Goal: Task Accomplishment & Management: Manage account settings

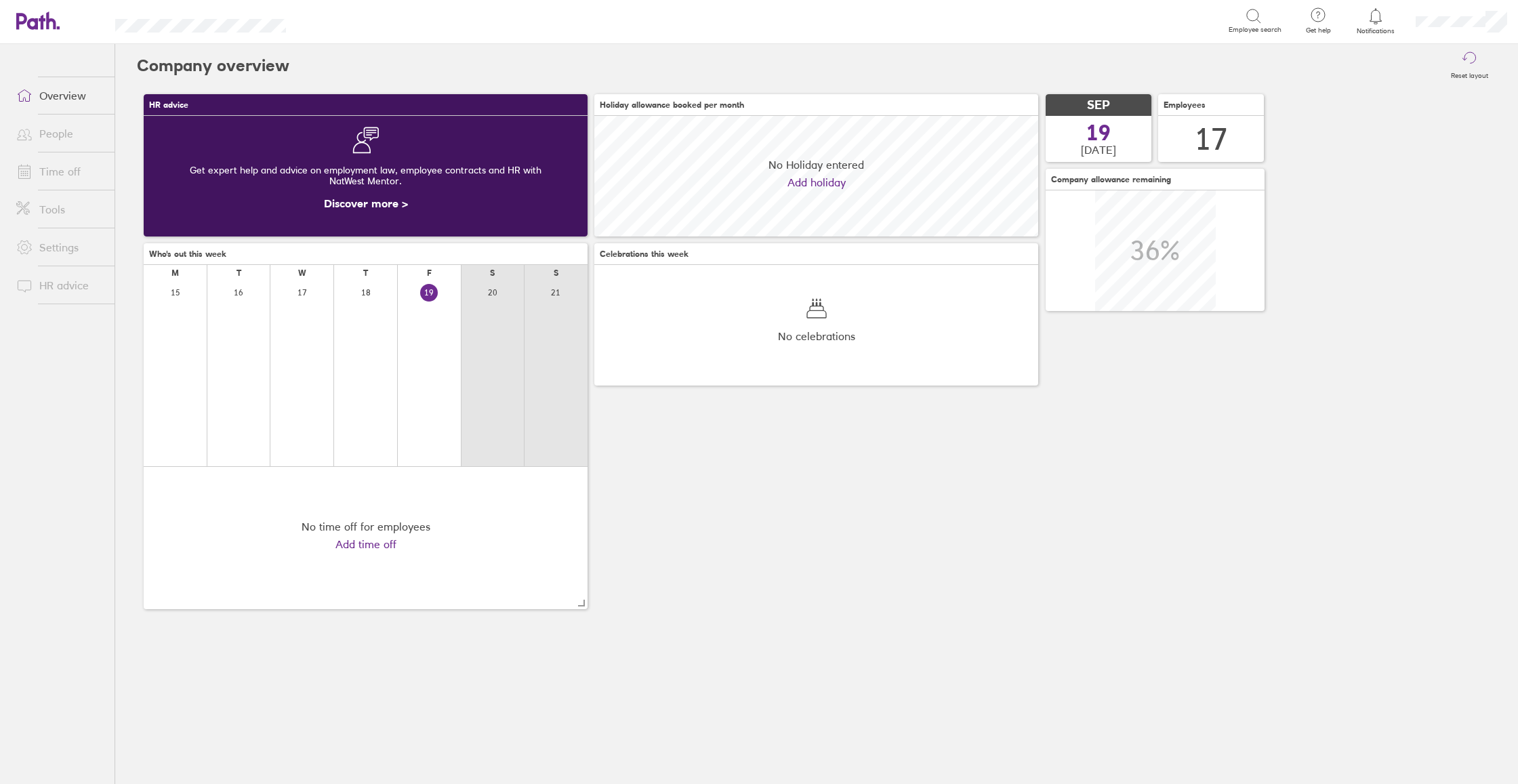
scroll to position [121, 444]
click at [70, 181] on link "Time off" at bounding box center [60, 171] width 109 height 27
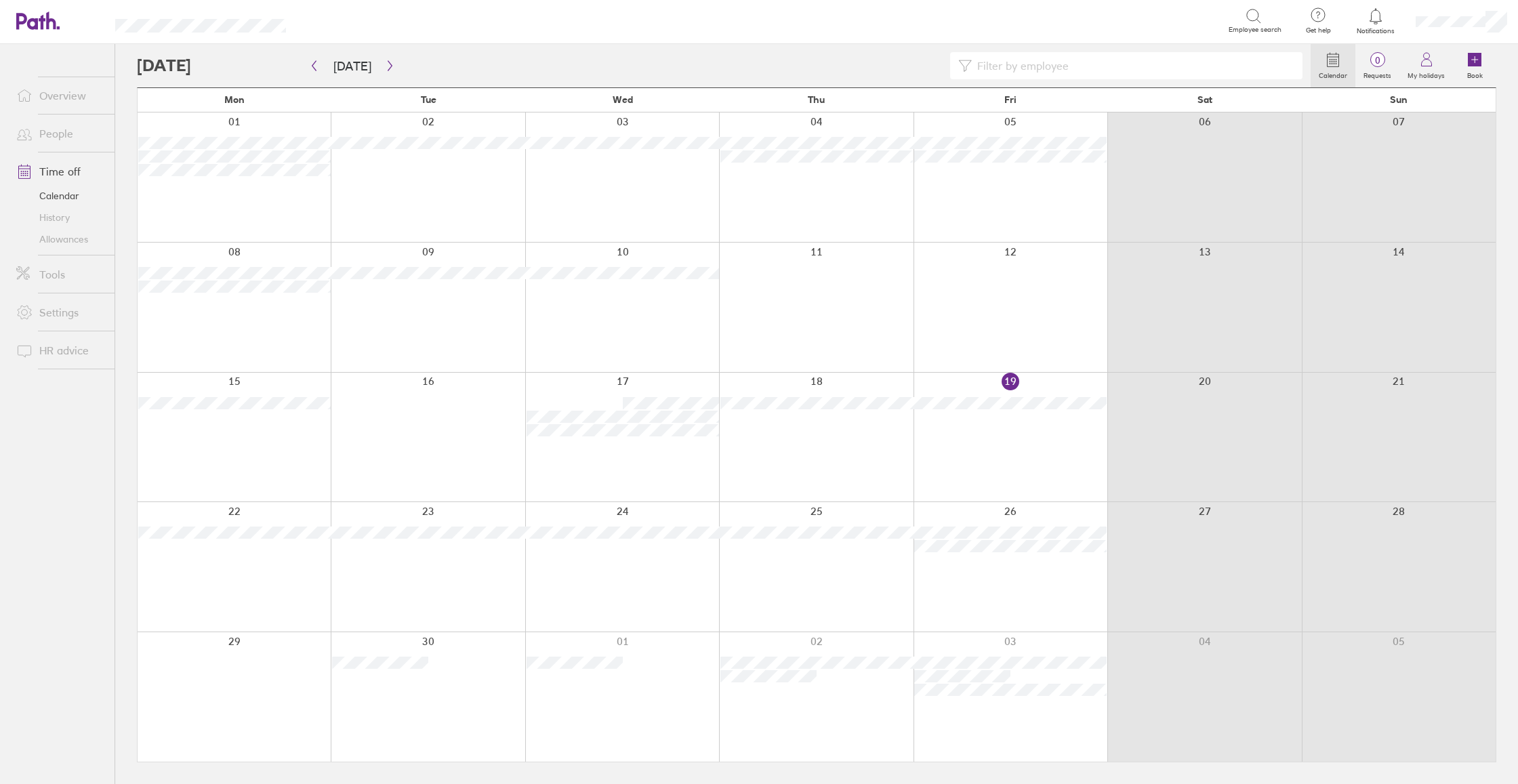
click at [433, 687] on div at bounding box center [428, 696] width 194 height 129
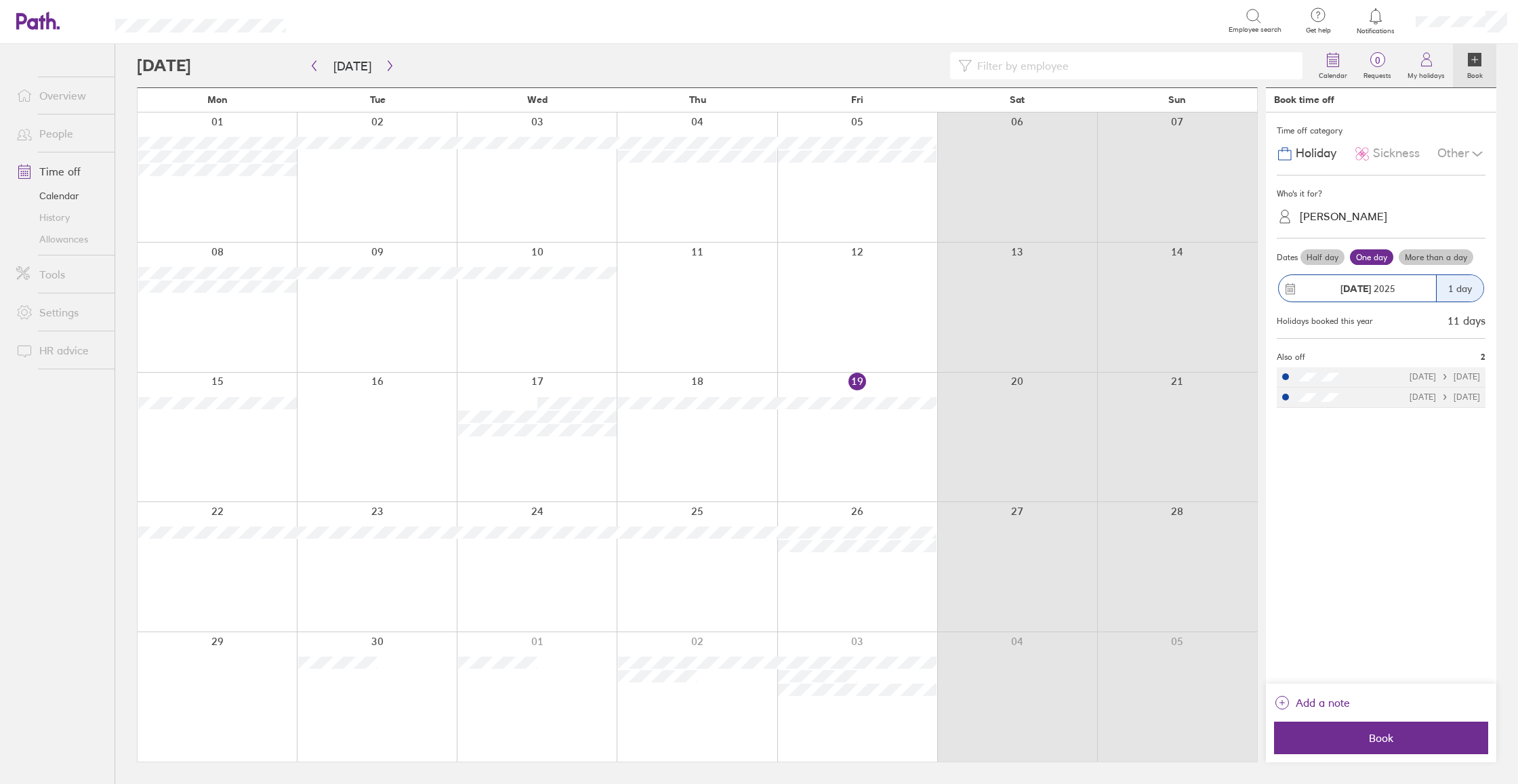
scroll to position [0, 1]
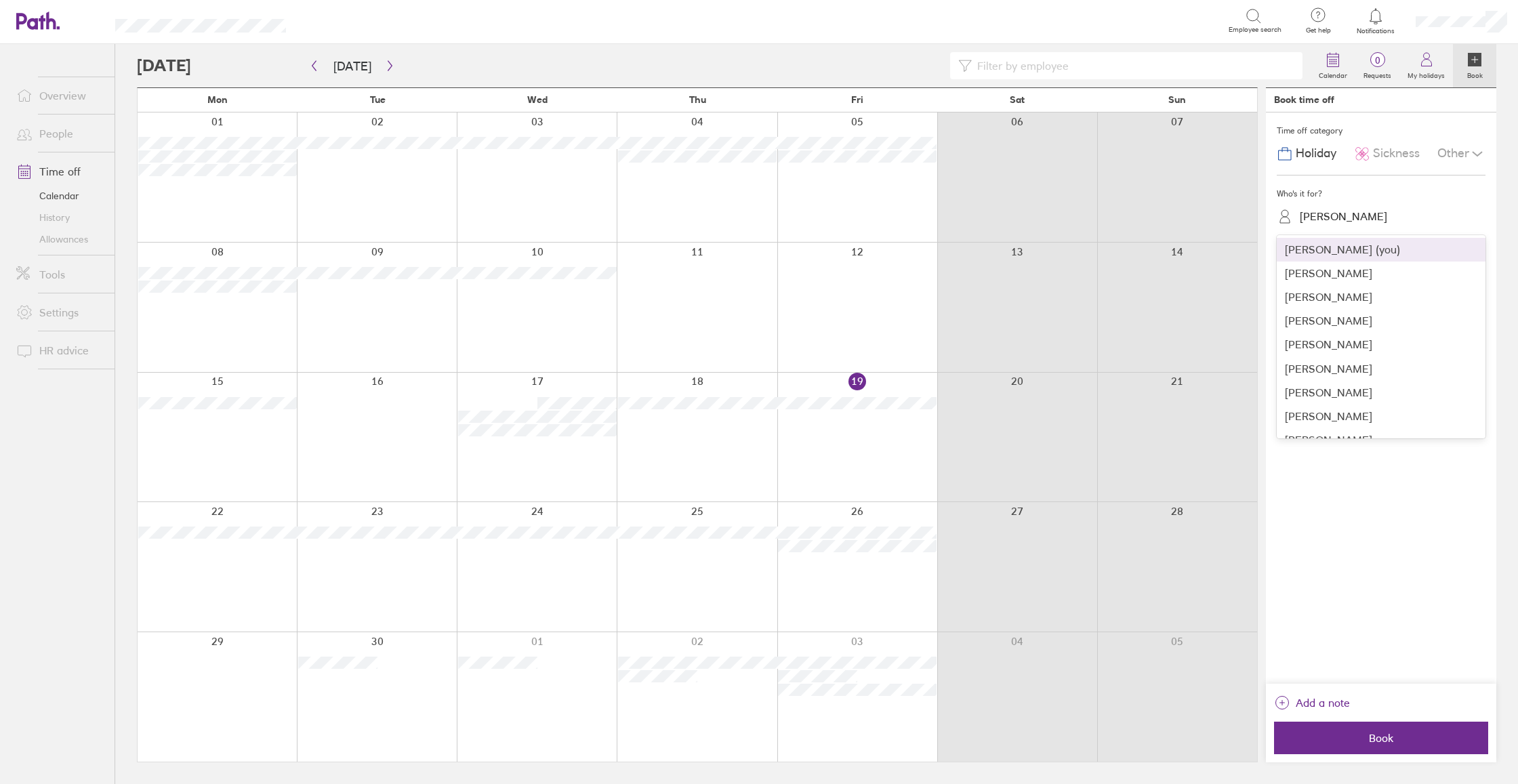
click at [1383, 224] on div "[PERSON_NAME]" at bounding box center [1389, 217] width 193 height 21
click at [1331, 286] on div "[PERSON_NAME]" at bounding box center [1381, 282] width 209 height 23
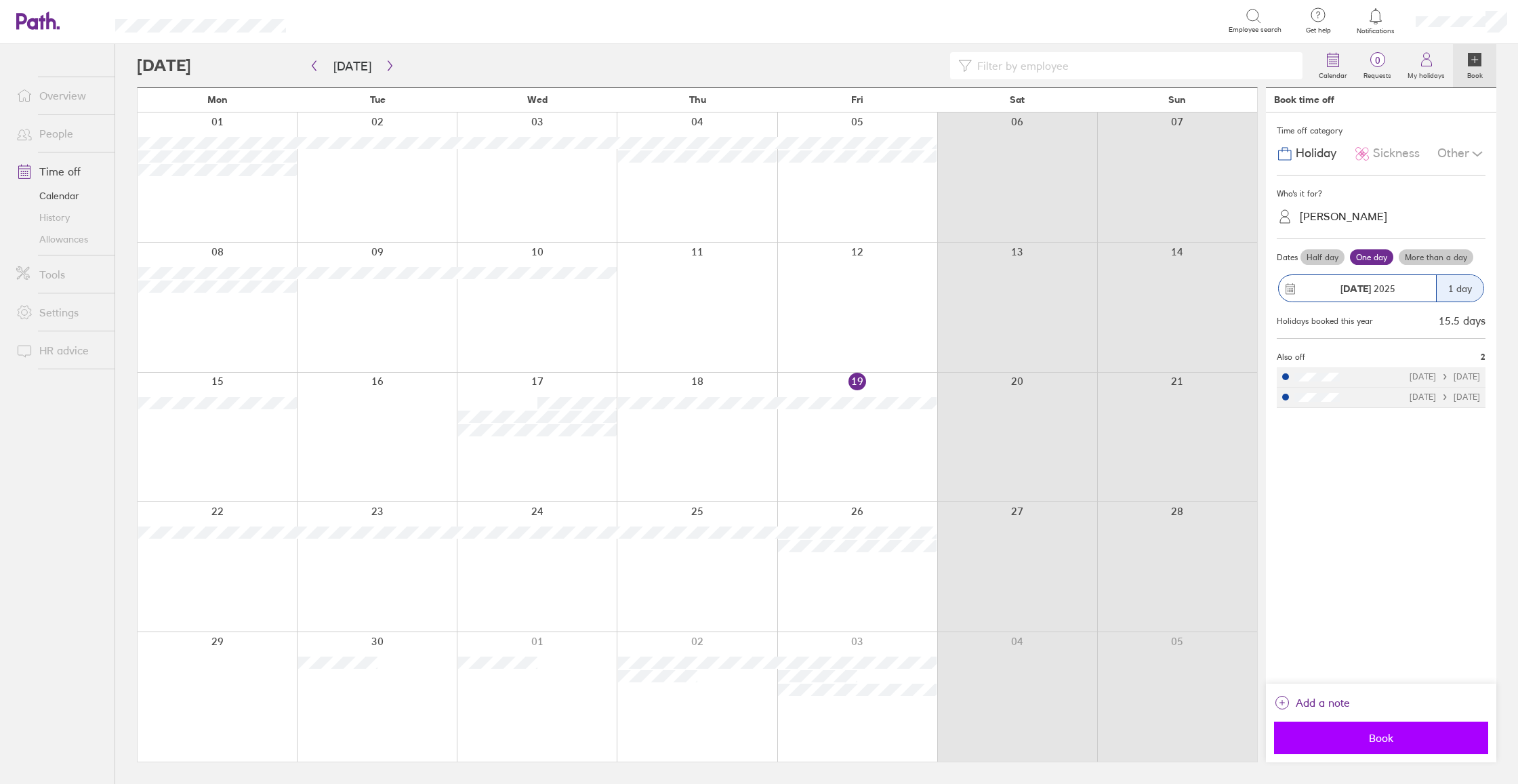
click at [1424, 743] on span "Book" at bounding box center [1381, 738] width 195 height 12
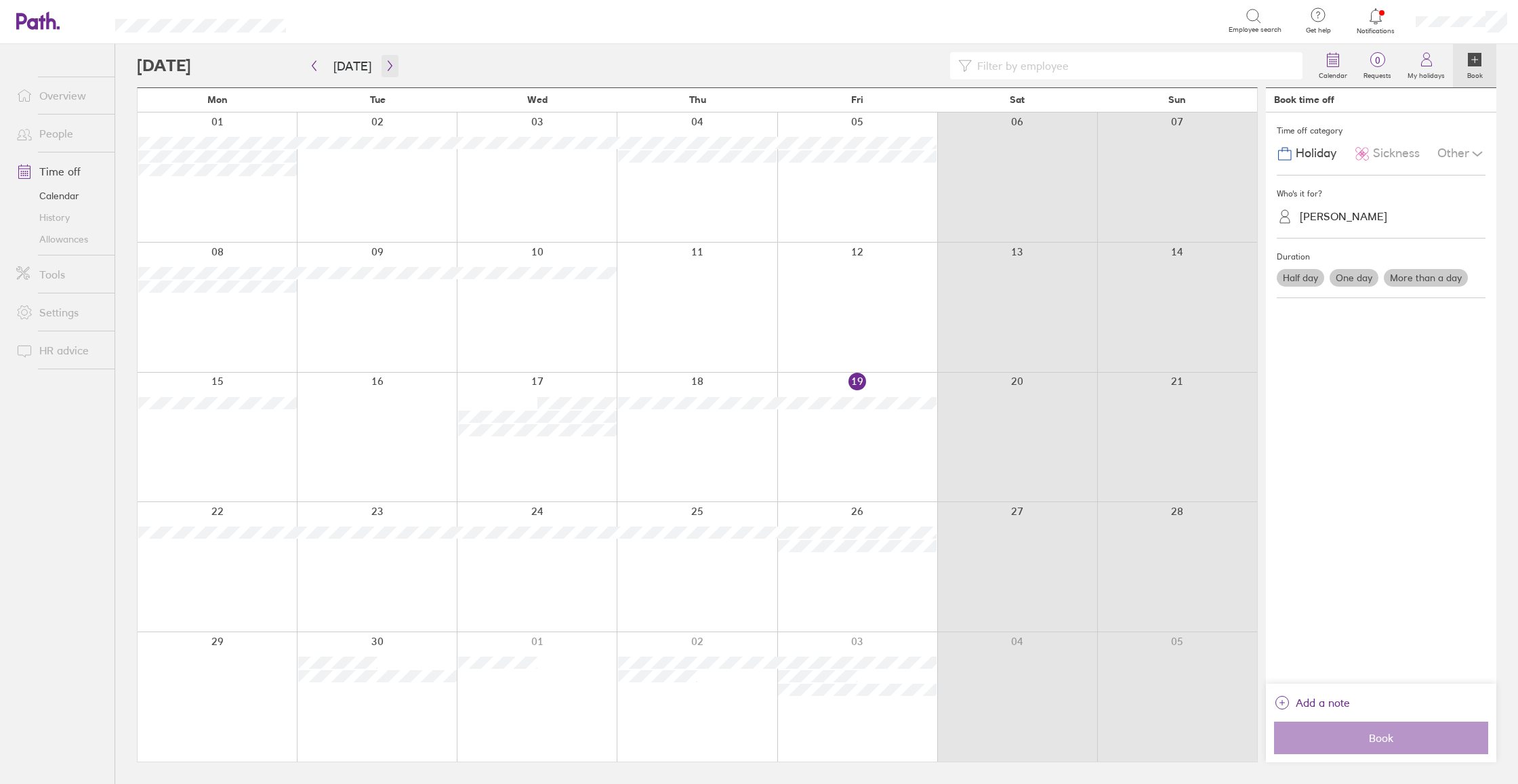
click at [392, 65] on button "button" at bounding box center [390, 66] width 17 height 23
